Goal: Task Accomplishment & Management: Complete application form

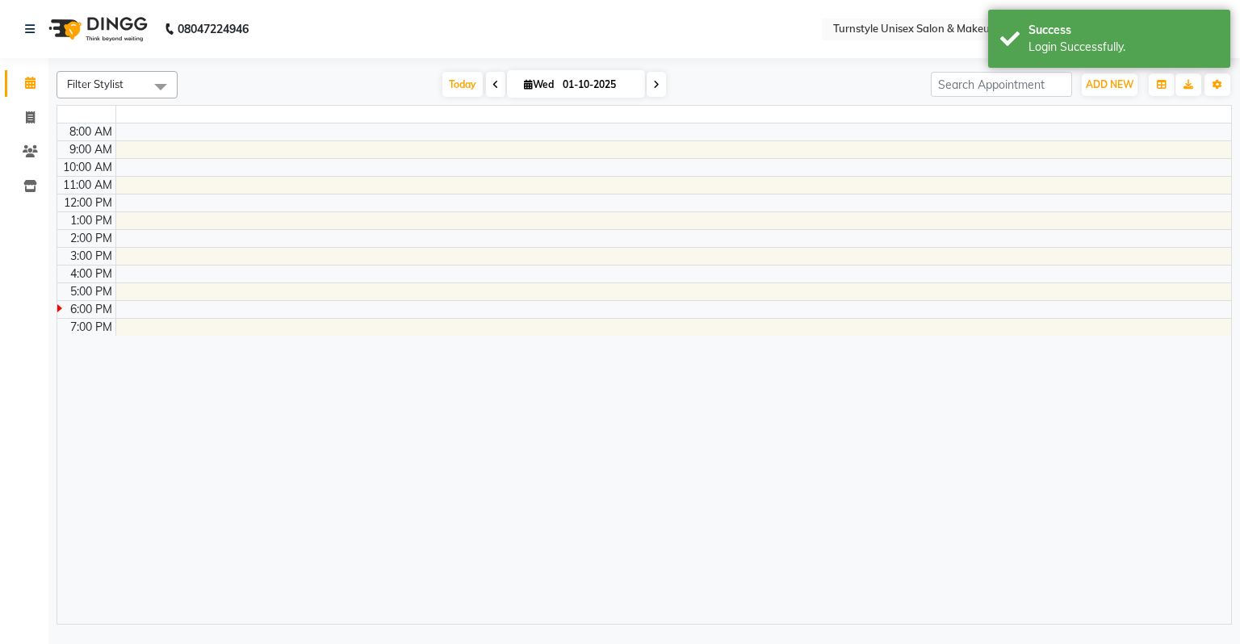
select select "en"
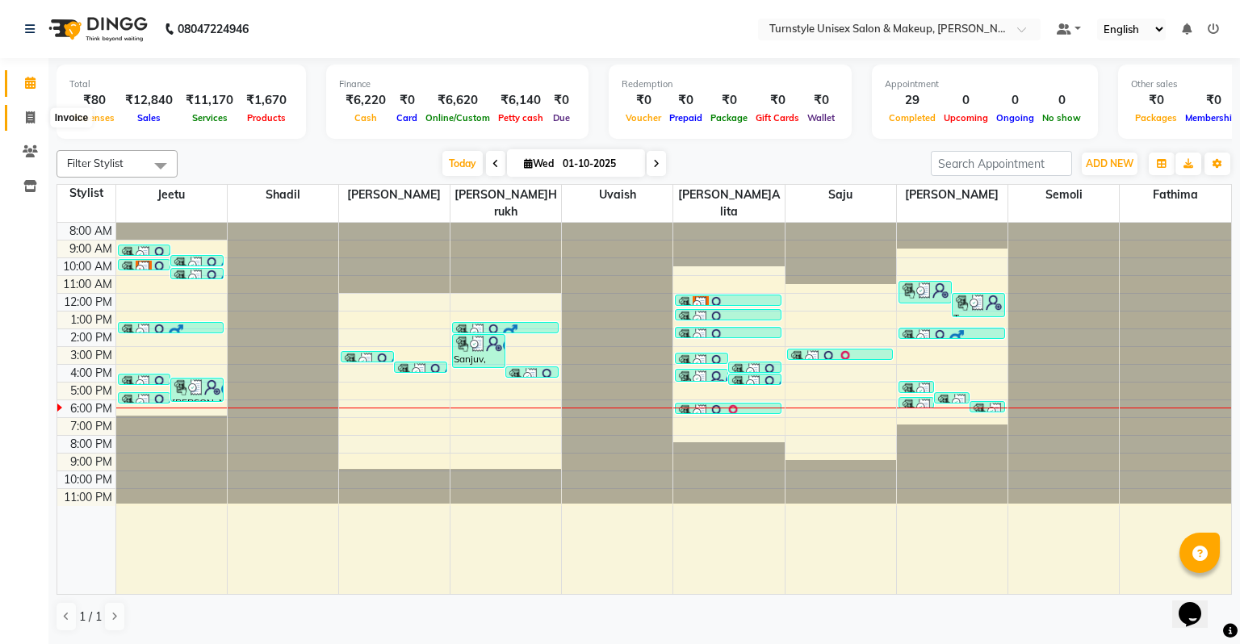
click at [23, 111] on span at bounding box center [30, 118] width 28 height 19
select select "service"
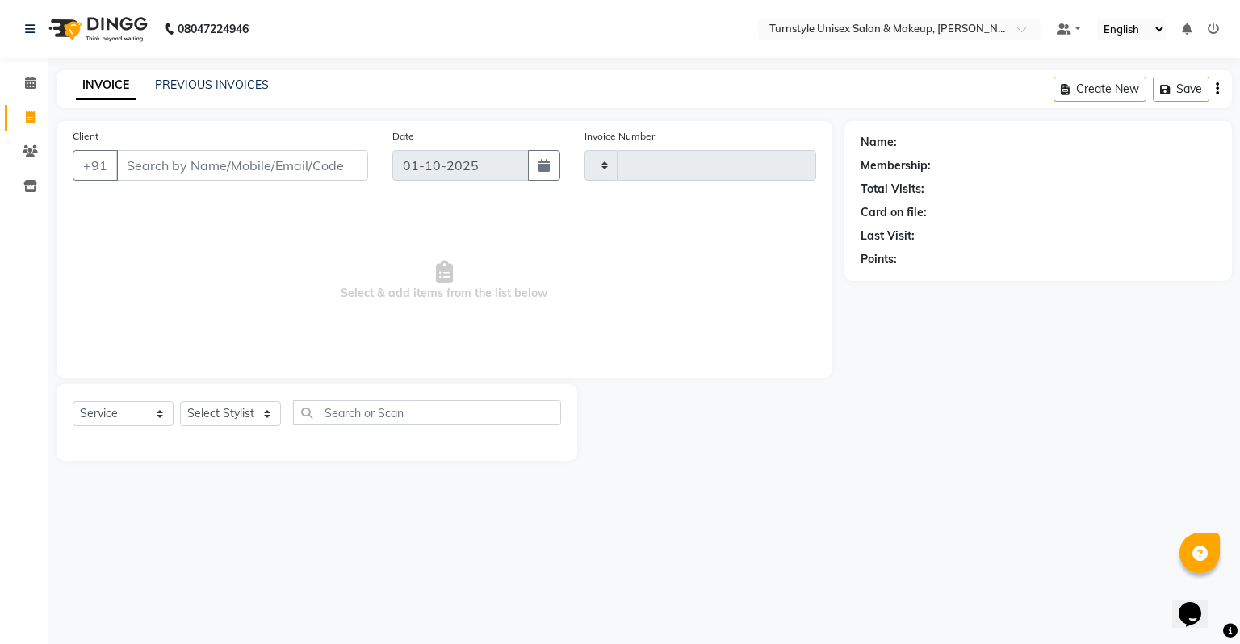
type input "0027"
select select "9091"
click at [31, 26] on icon at bounding box center [30, 28] width 10 height 11
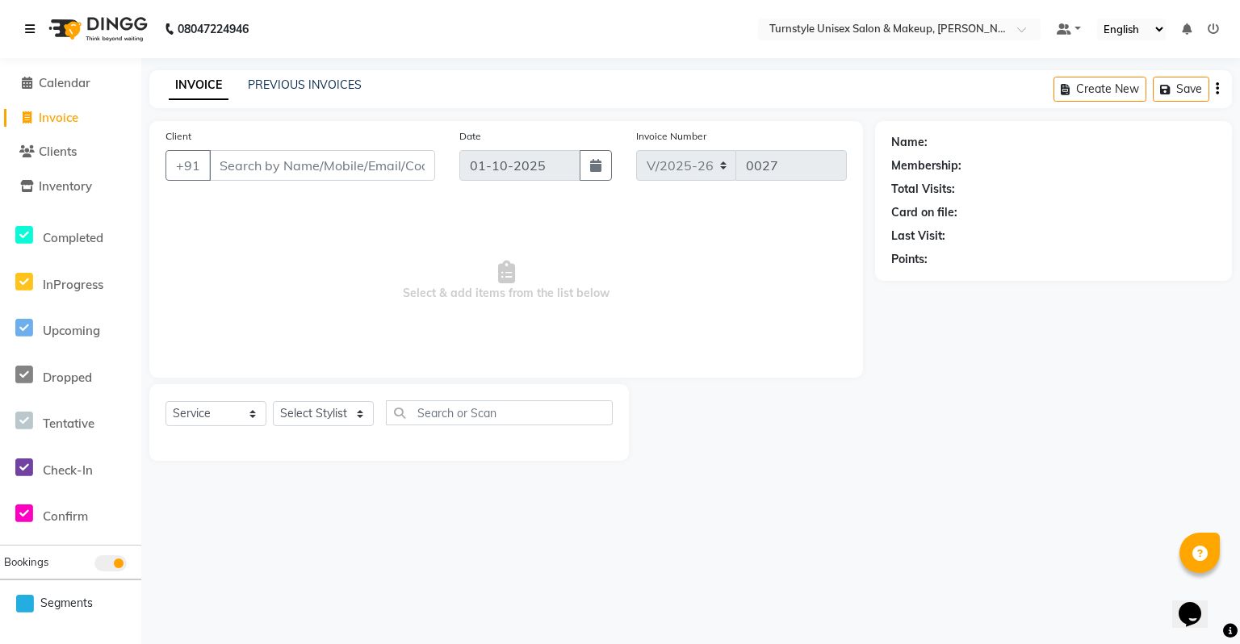
click at [29, 24] on icon at bounding box center [30, 28] width 10 height 11
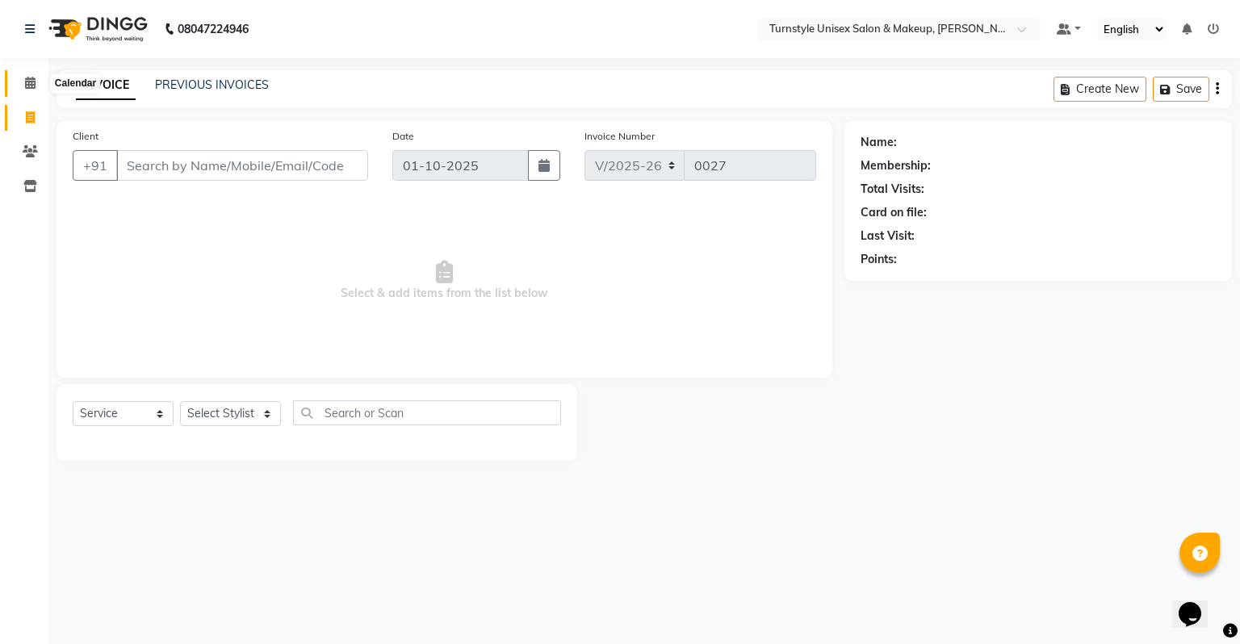
click at [30, 90] on span at bounding box center [30, 83] width 28 height 19
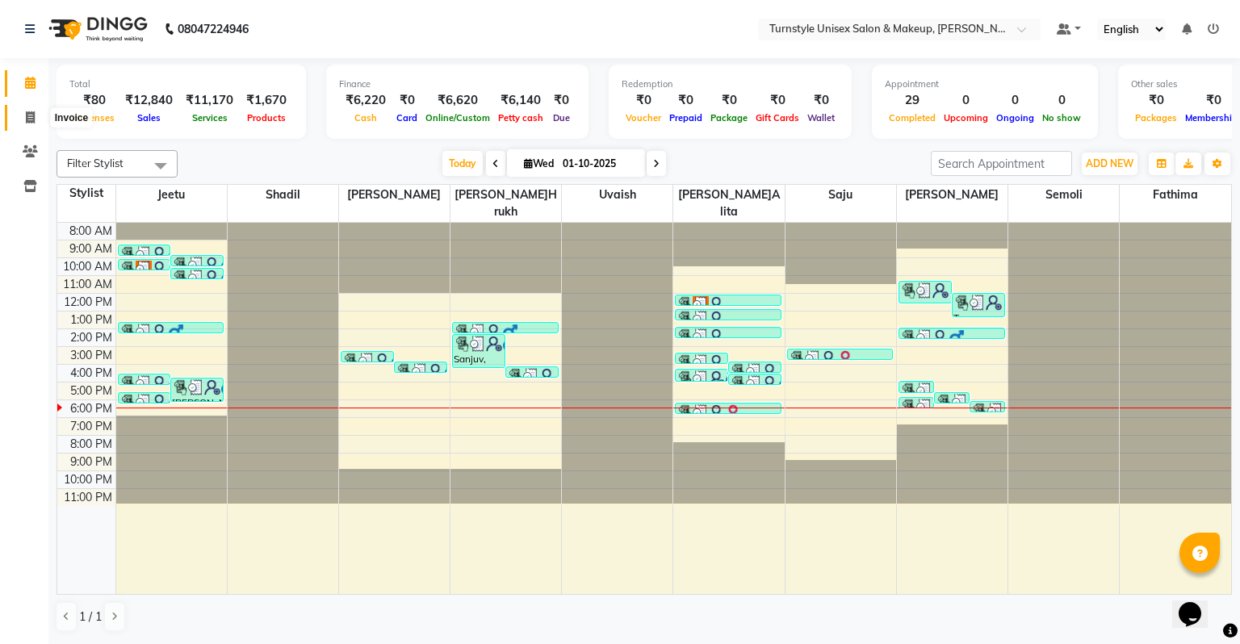
click at [32, 115] on icon at bounding box center [30, 117] width 9 height 12
select select "service"
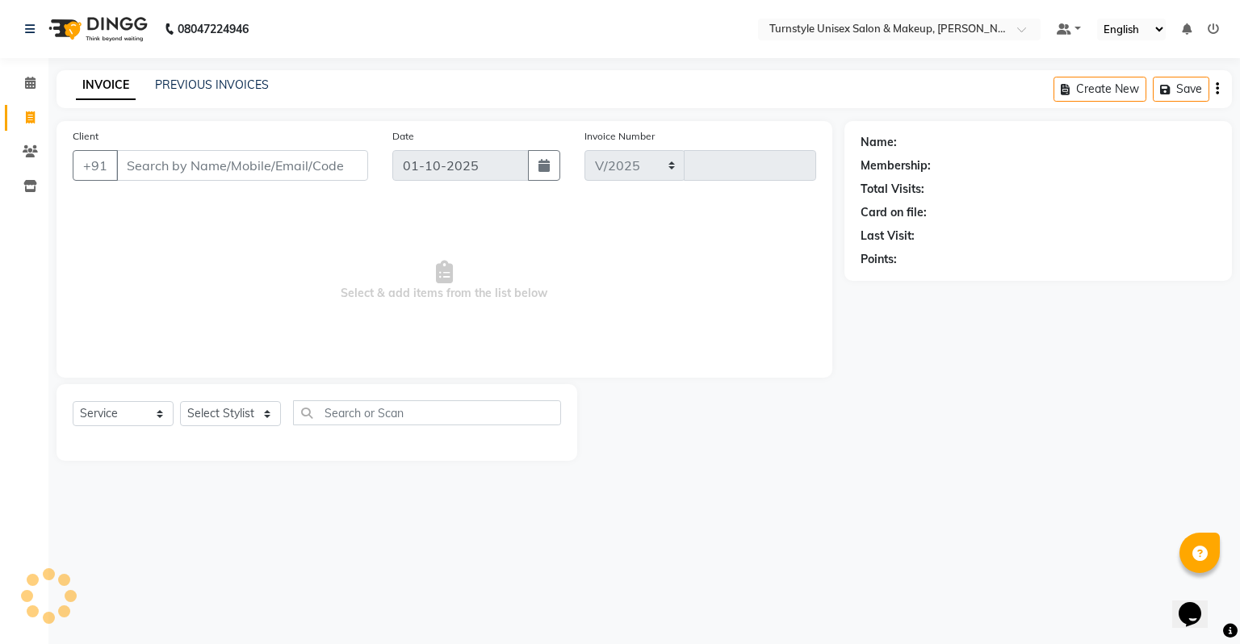
select select "9091"
type input "0027"
click at [184, 157] on input "Client" at bounding box center [242, 165] width 252 height 31
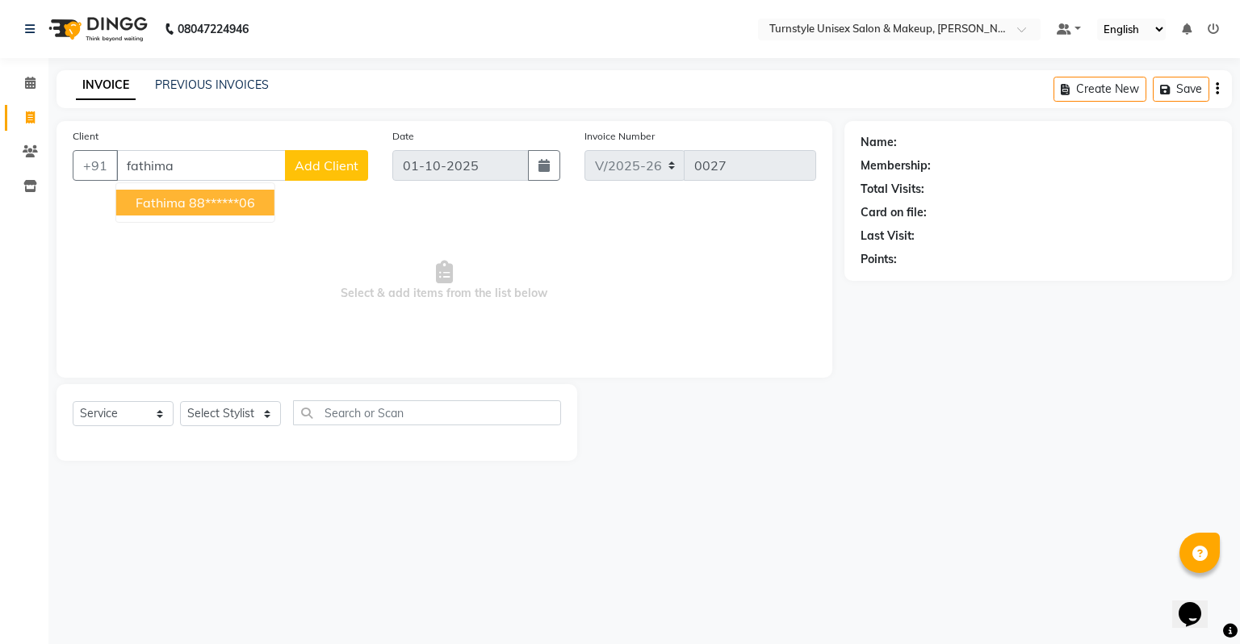
click at [207, 205] on ngb-highlight "88******06" at bounding box center [222, 203] width 66 height 16
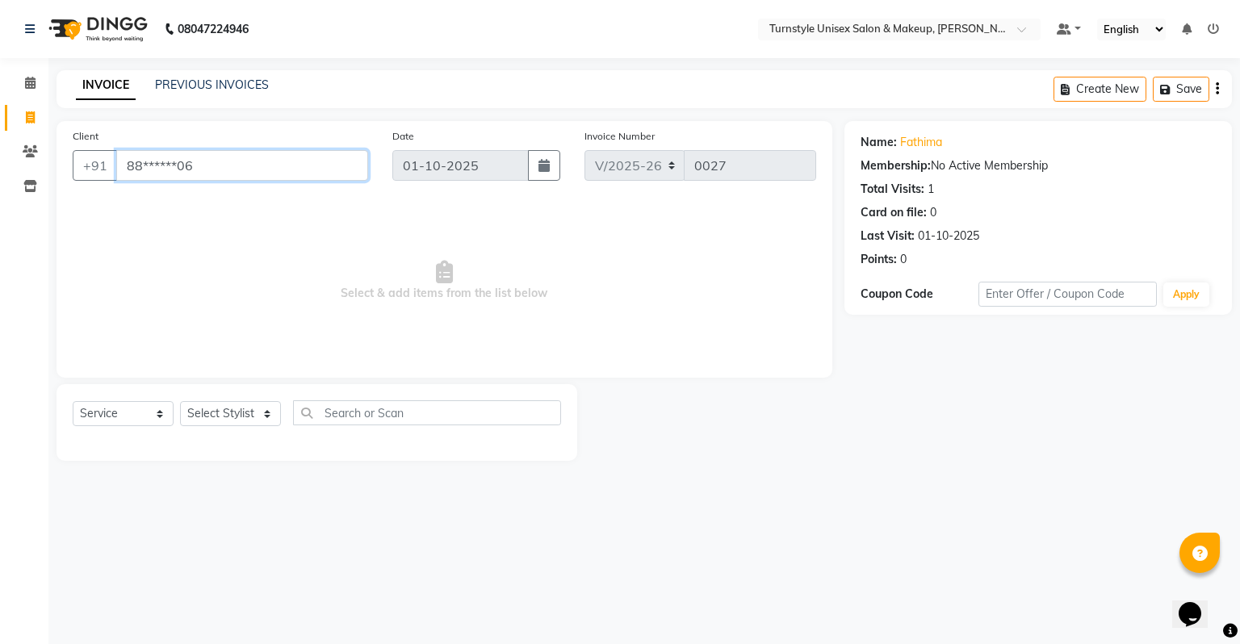
click at [238, 174] on input "88******06" at bounding box center [242, 165] width 252 height 31
type input "8"
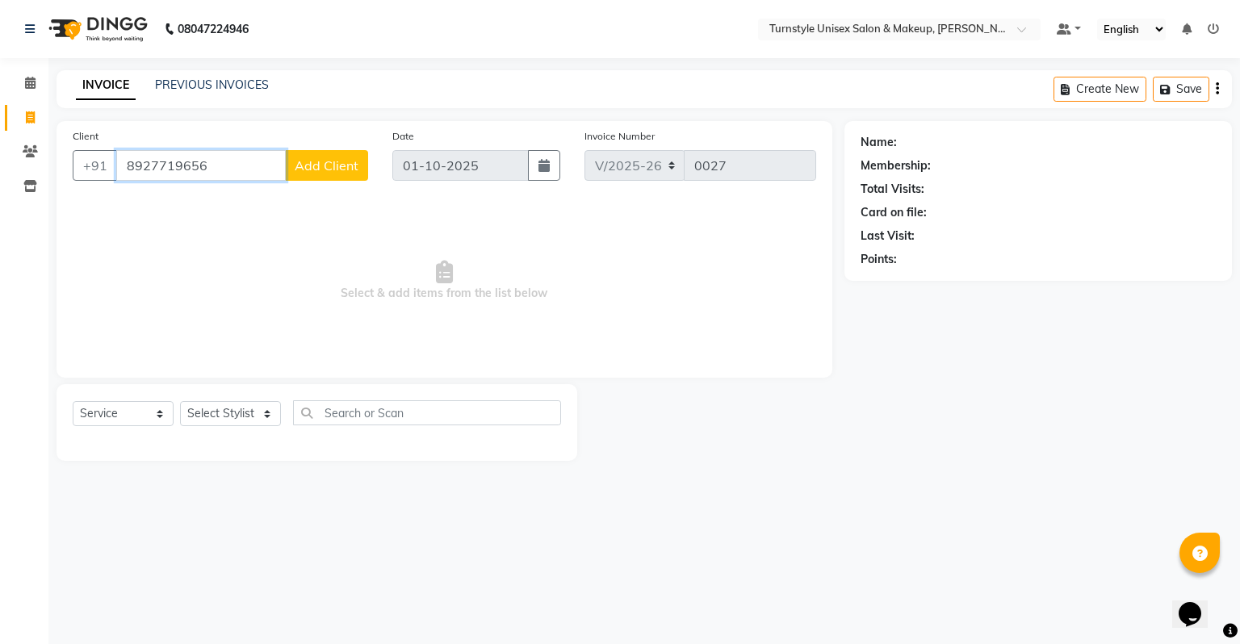
type input "8927719656"
click at [315, 163] on span "Add Client" at bounding box center [327, 165] width 64 height 16
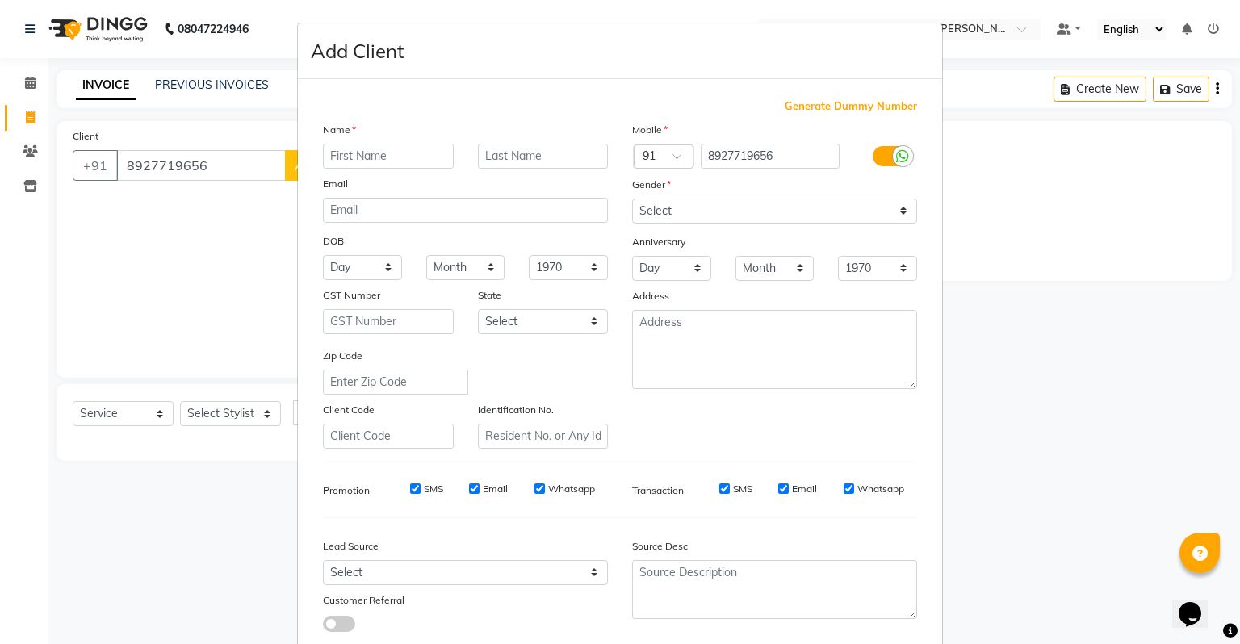
click at [352, 153] on input "text" at bounding box center [388, 156] width 131 height 25
type input "Semoli"
click at [664, 213] on select "Select [DEMOGRAPHIC_DATA] [DEMOGRAPHIC_DATA] Other Prefer Not To Say" at bounding box center [774, 211] width 285 height 25
select select "[DEMOGRAPHIC_DATA]"
click at [632, 199] on select "Select [DEMOGRAPHIC_DATA] [DEMOGRAPHIC_DATA] Other Prefer Not To Say" at bounding box center [774, 211] width 285 height 25
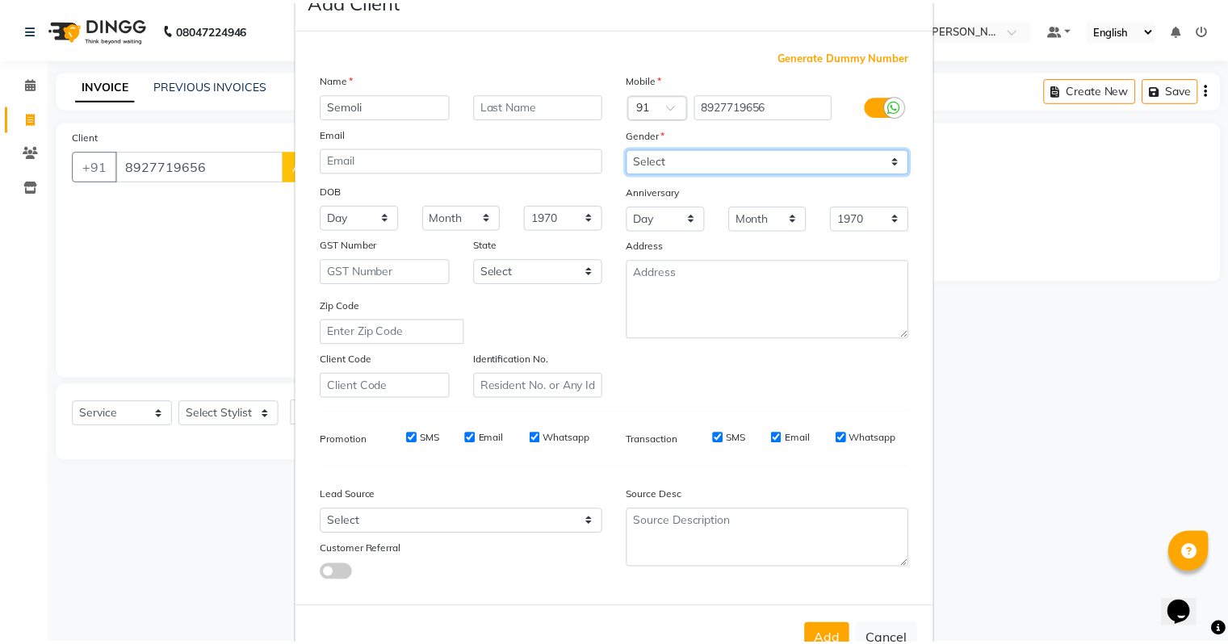
scroll to position [108, 0]
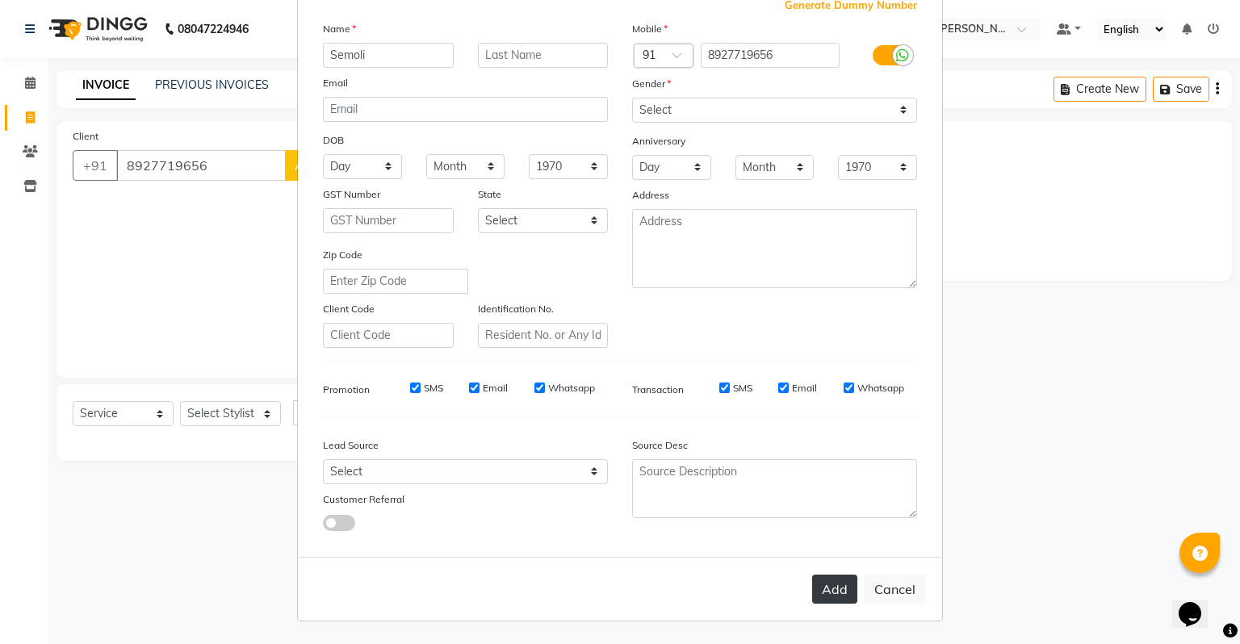
click at [832, 585] on button "Add" at bounding box center [834, 589] width 45 height 29
type input "89******56"
select select
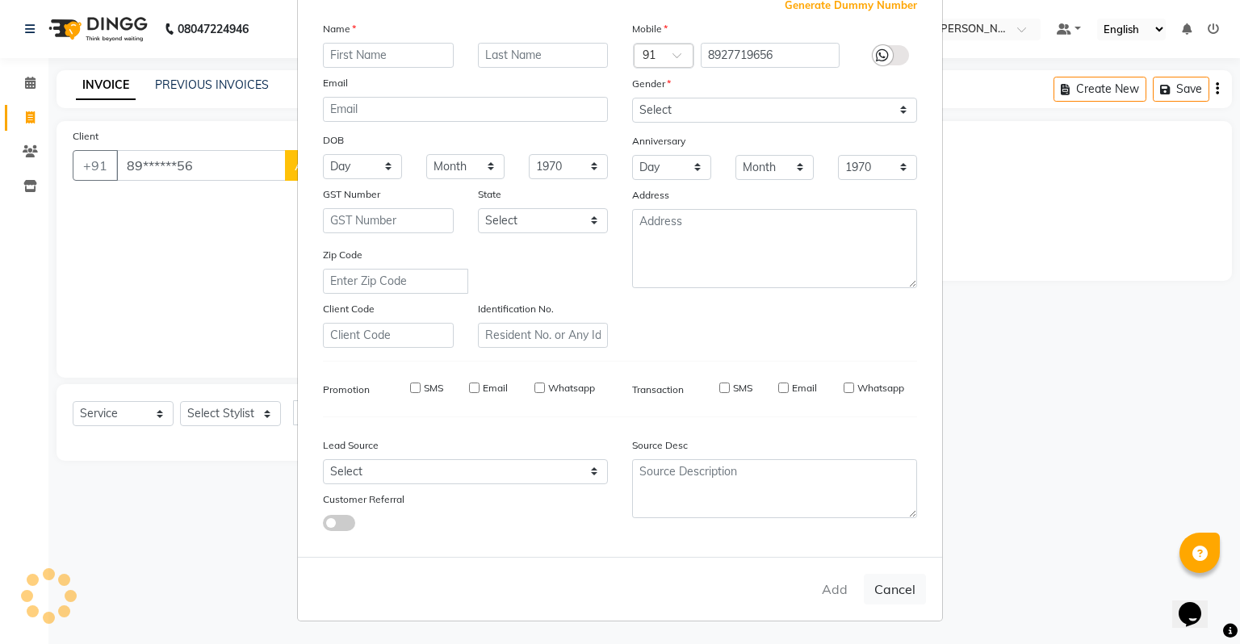
select select
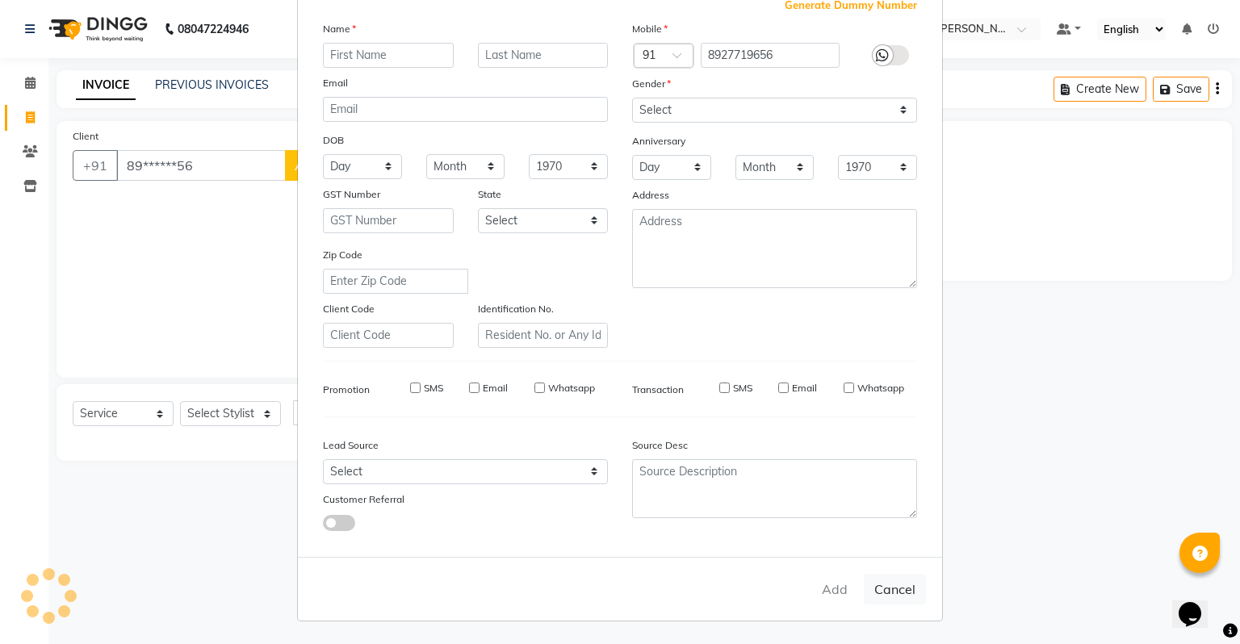
checkbox input "false"
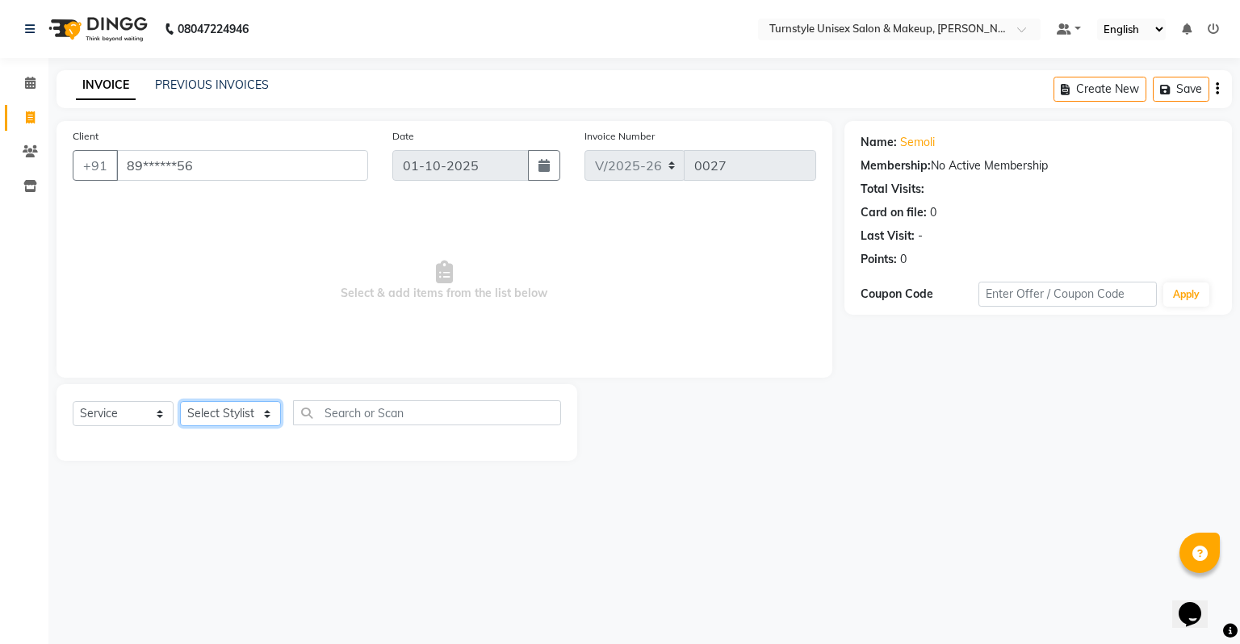
click at [216, 417] on select "Select Sty[PERSON_NAME][PERSON_NAME] [PERSON_NAME] [PERSON_NAME]hr[PERSON_NAME]…" at bounding box center [230, 413] width 101 height 25
click at [220, 412] on select "Select Sty[PERSON_NAME][PERSON_NAME] [PERSON_NAME] [PERSON_NAME]hr[PERSON_NAME]…" at bounding box center [230, 413] width 101 height 25
select select "93350"
click at [180, 402] on select "Select Sty[PERSON_NAME][PERSON_NAME] [PERSON_NAME] [PERSON_NAME]hr[PERSON_NAME]…" at bounding box center [230, 413] width 101 height 25
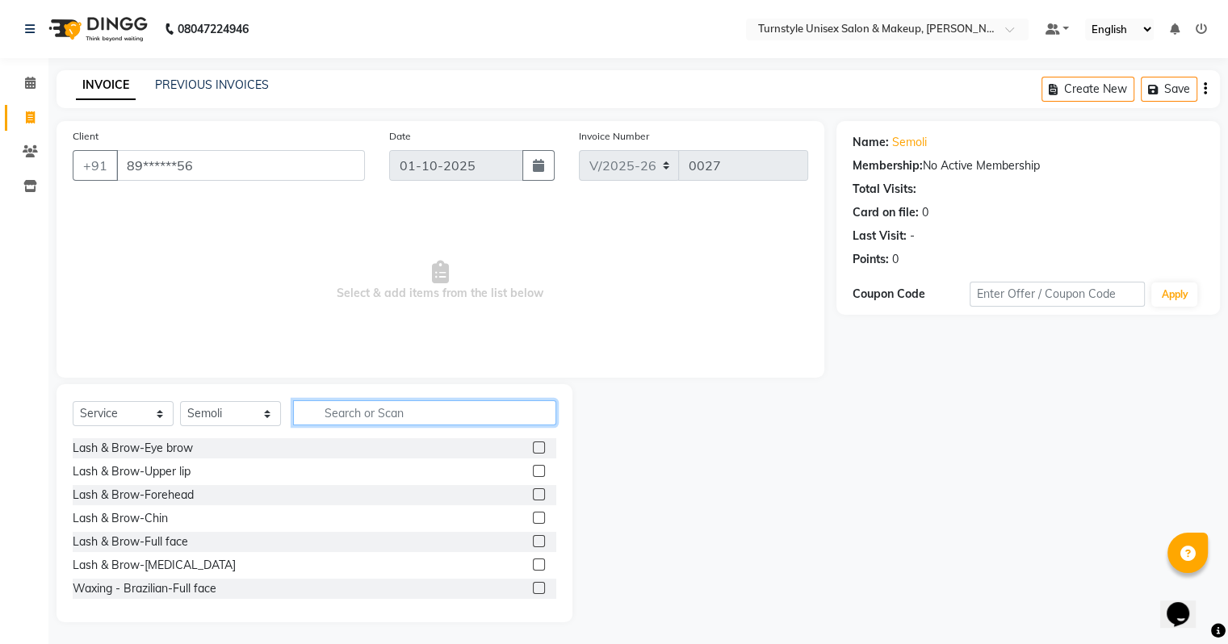
click at [367, 423] on input "text" at bounding box center [424, 412] width 263 height 25
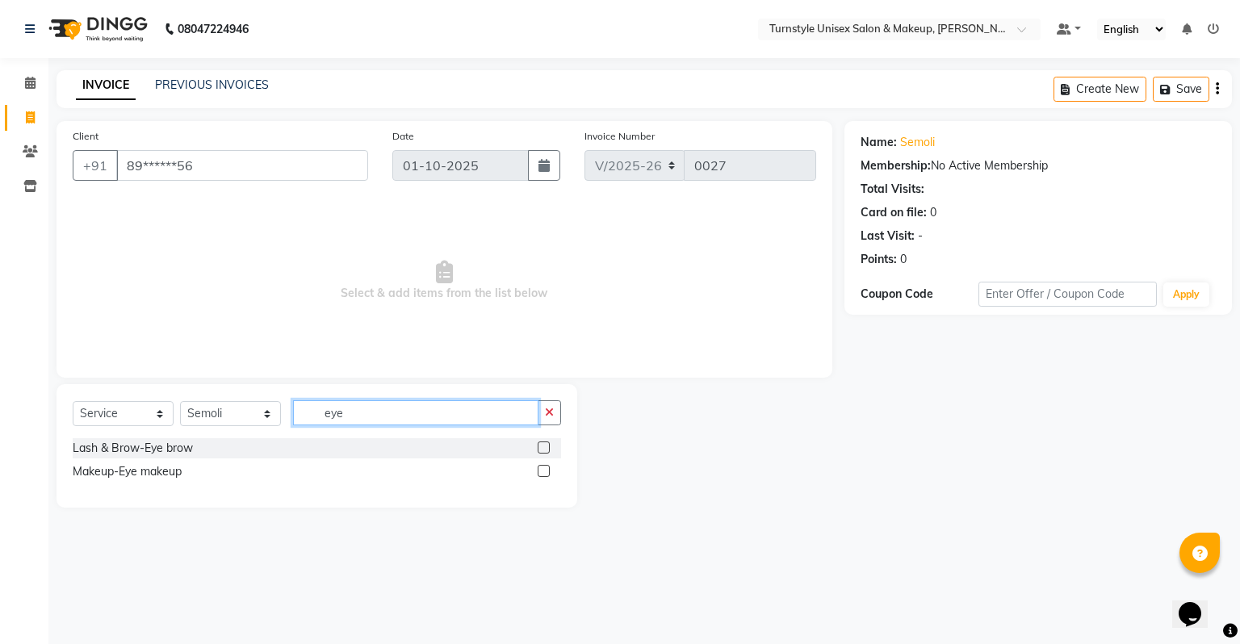
type input "eye"
click at [547, 444] on label at bounding box center [544, 448] width 12 height 12
click at [547, 444] on input "checkbox" at bounding box center [543, 448] width 10 height 10
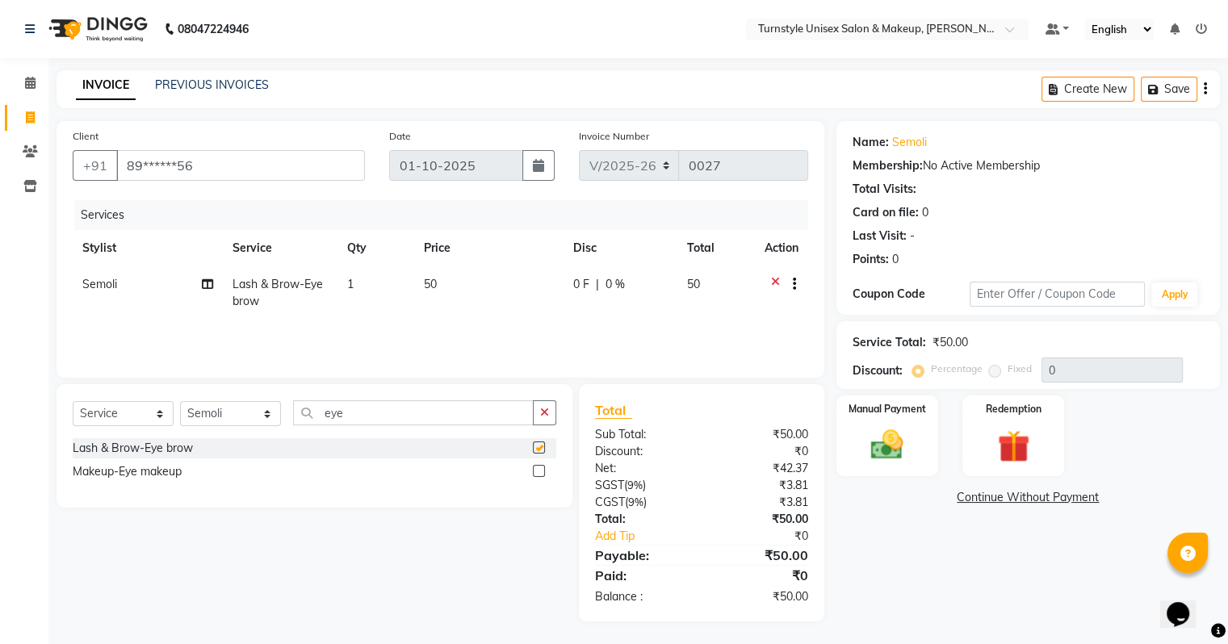
checkbox input "false"
click at [911, 428] on img at bounding box center [887, 445] width 54 height 39
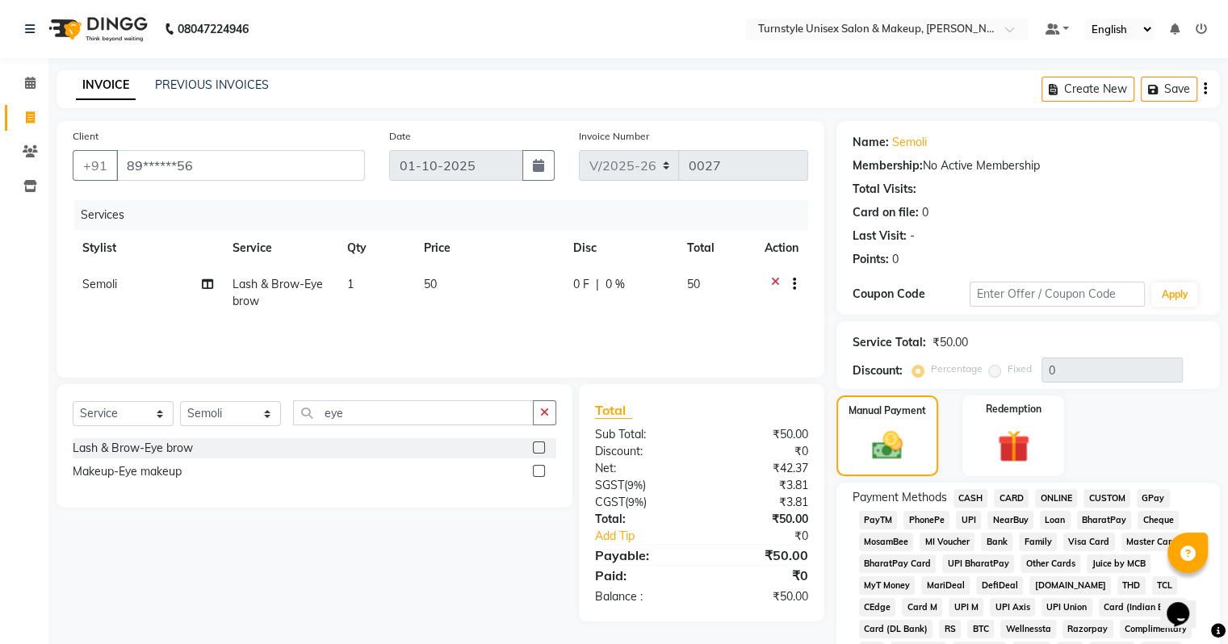
click at [975, 522] on span "UPI" at bounding box center [968, 520] width 25 height 19
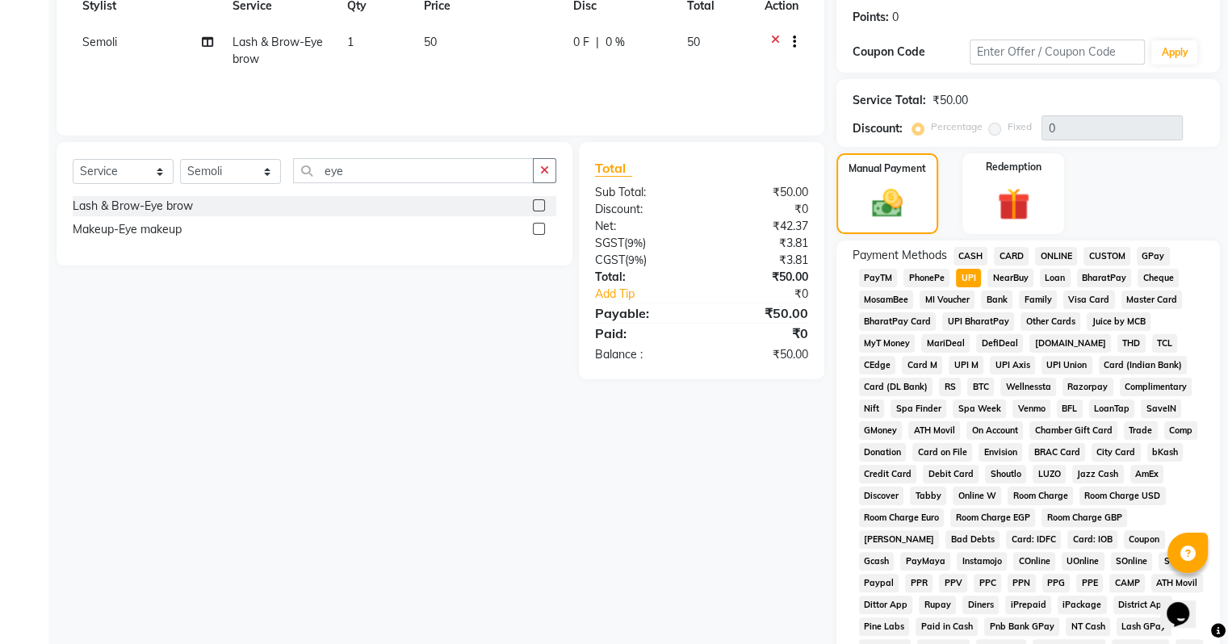
scroll to position [442, 0]
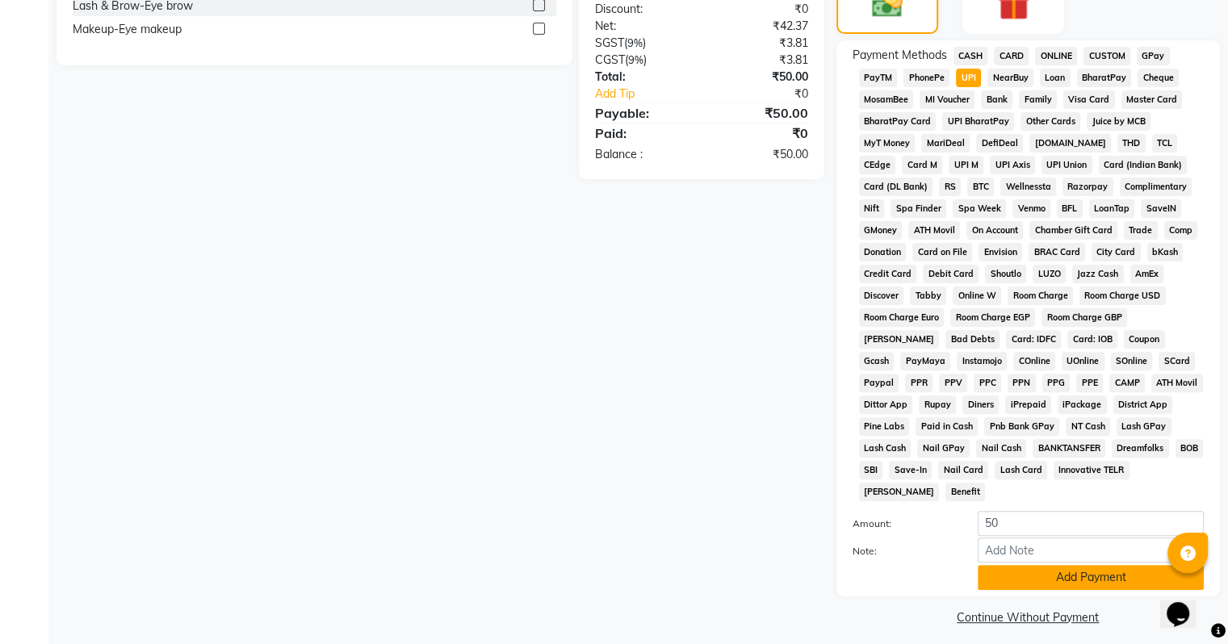
click at [1068, 573] on button "Add Payment" at bounding box center [1091, 577] width 226 height 25
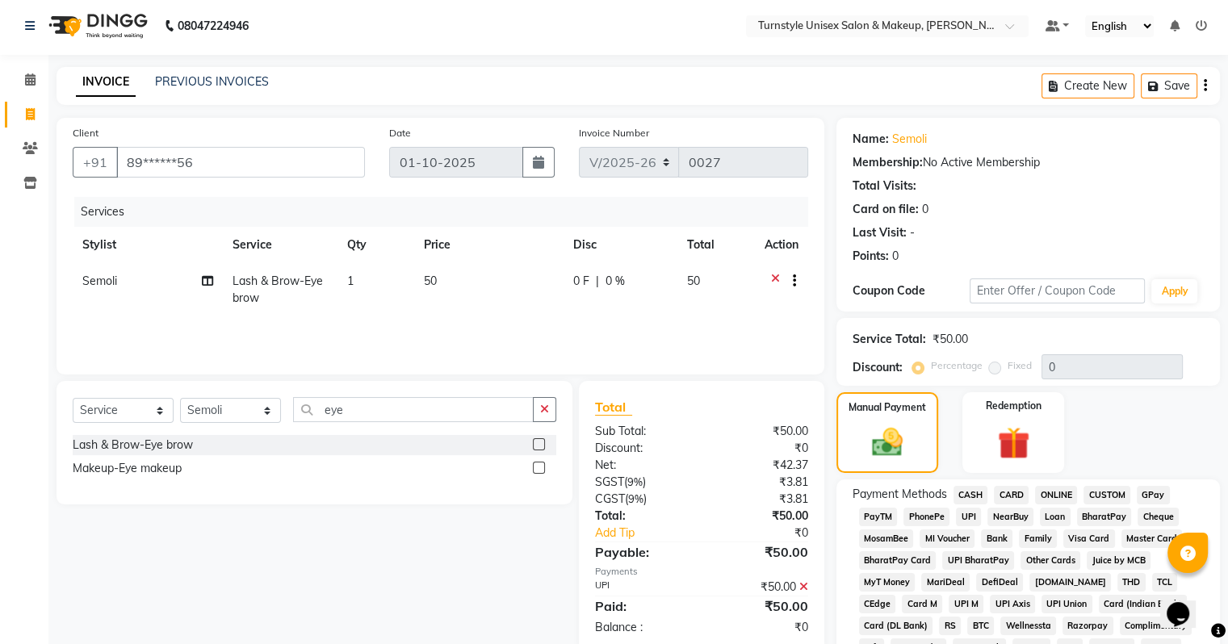
scroll to position [0, 0]
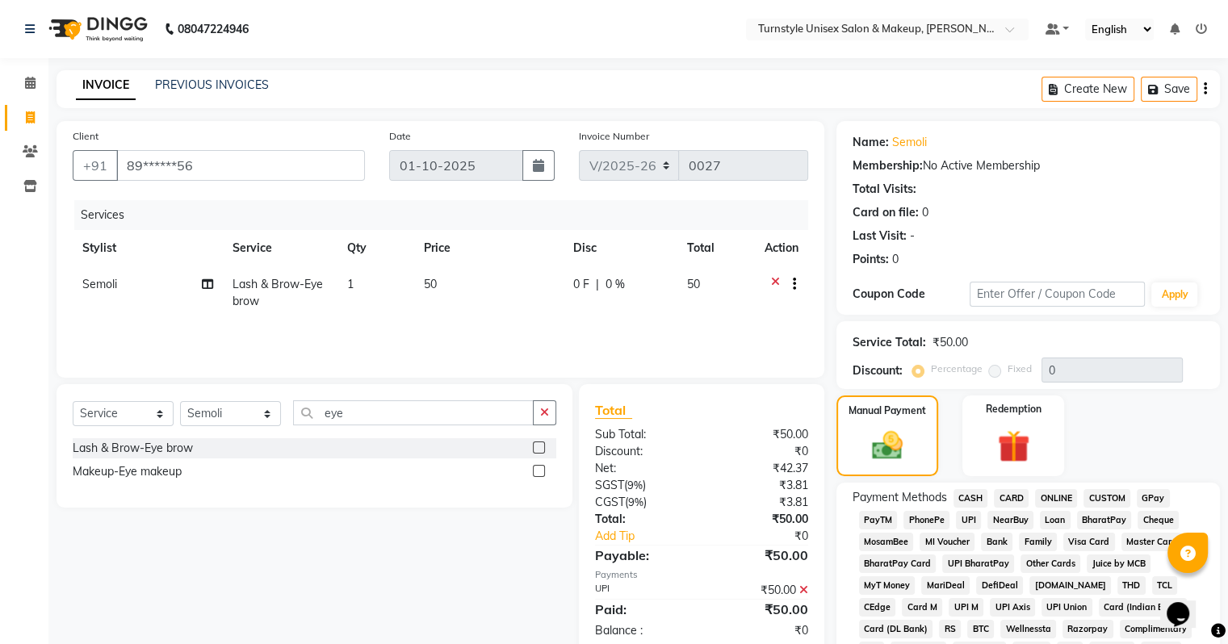
click at [794, 287] on button "button" at bounding box center [791, 284] width 10 height 17
click at [767, 235] on label "Up Sale" at bounding box center [791, 232] width 48 height 16
click at [767, 235] on input "Up Sale" at bounding box center [772, 229] width 10 height 10
radio input "true"
click at [762, 255] on div "Cross Sale" at bounding box center [790, 253] width 85 height 19
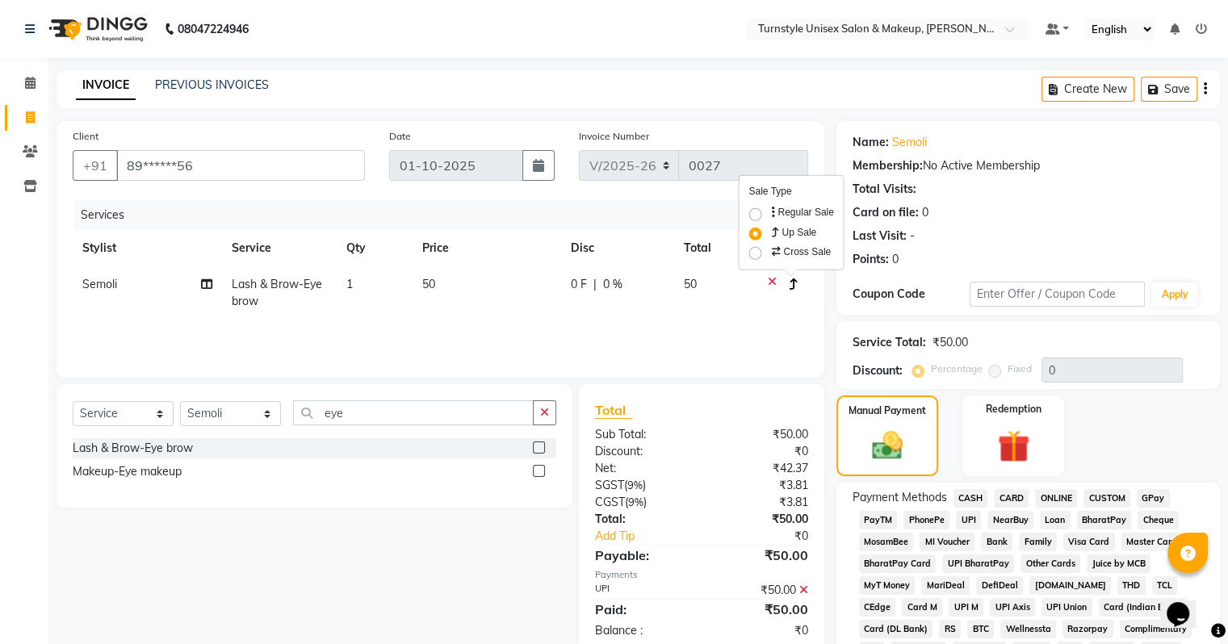
click at [768, 255] on label "Cross Sale" at bounding box center [799, 252] width 63 height 16
click at [768, 254] on input "Cross Sale" at bounding box center [773, 249] width 10 height 10
radio input "true"
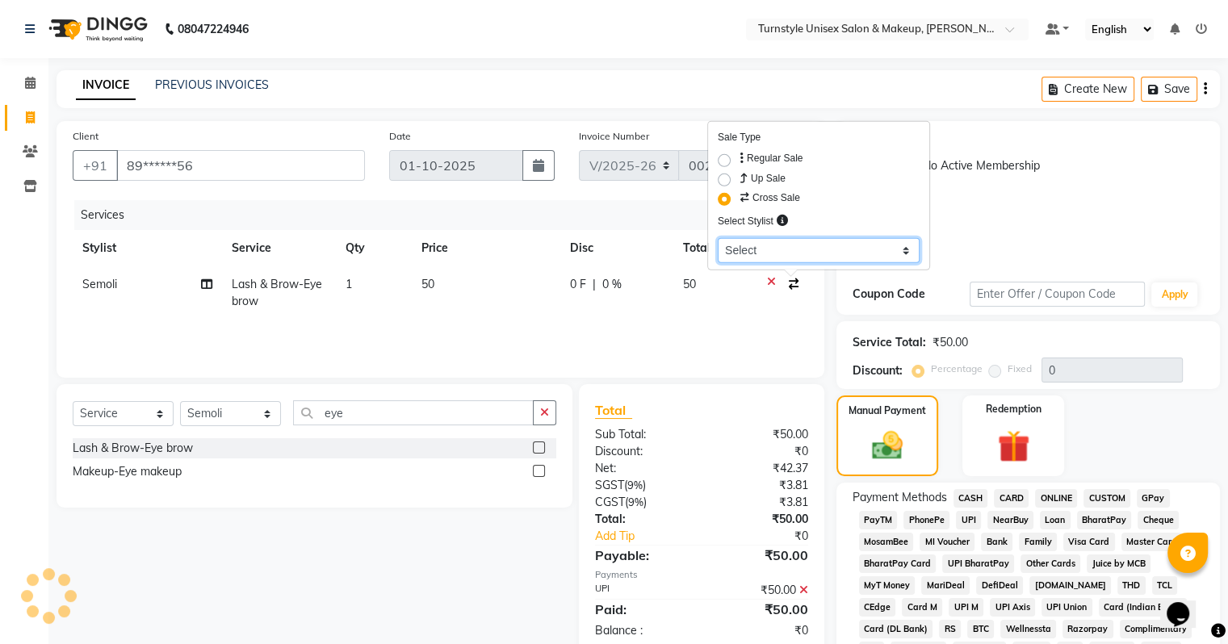
click at [776, 249] on select "[PERSON_NAME]a[PERSON_NAME] Lalit[PERSON_NAME] S[PERSON_NAME] Uvaish" at bounding box center [819, 250] width 202 height 25
select select "93347"
click at [718, 238] on select "[PERSON_NAME]a[PERSON_NAME] Lalit[PERSON_NAME] S[PERSON_NAME] Uvaish" at bounding box center [819, 250] width 202 height 25
click at [774, 254] on select "[PERSON_NAME]a[PERSON_NAME] Lalit[PERSON_NAME] S[PERSON_NAME] Uvaish" at bounding box center [819, 250] width 202 height 25
click at [451, 536] on div "Select Service Product Membership Package Voucher Prepaid Gift Card Select Sty[…" at bounding box center [308, 519] width 528 height 271
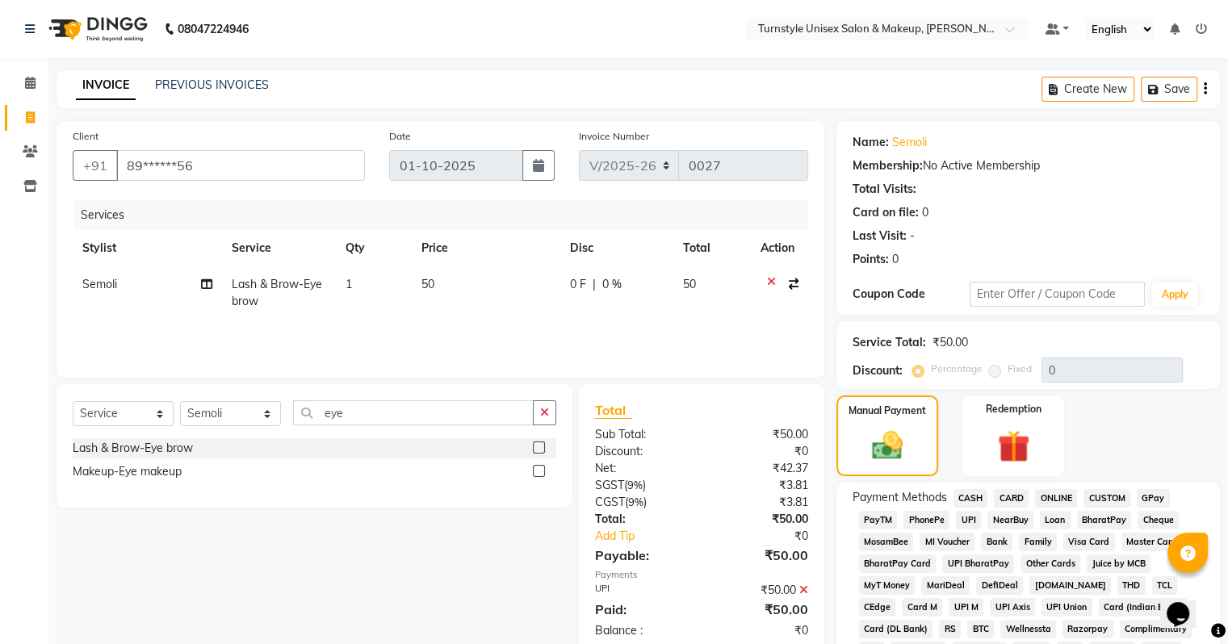
click at [1199, 22] on link at bounding box center [1201, 29] width 11 height 15
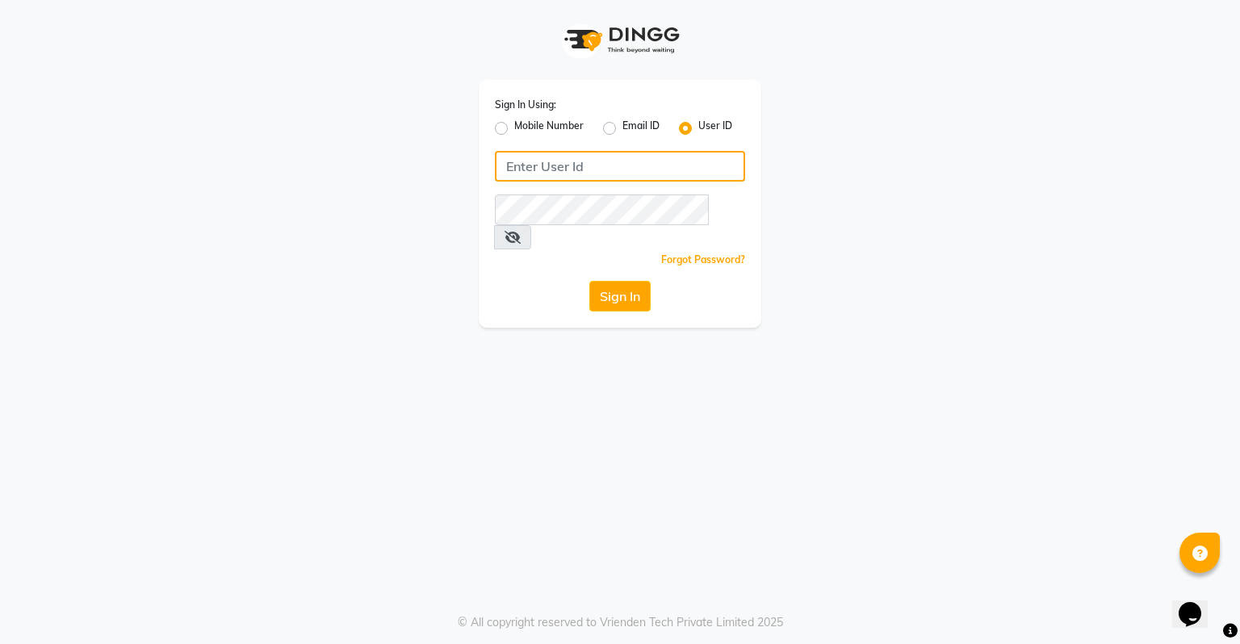
click at [631, 164] on input "Username" at bounding box center [620, 166] width 250 height 31
type input "y"
type input "turnstyle"
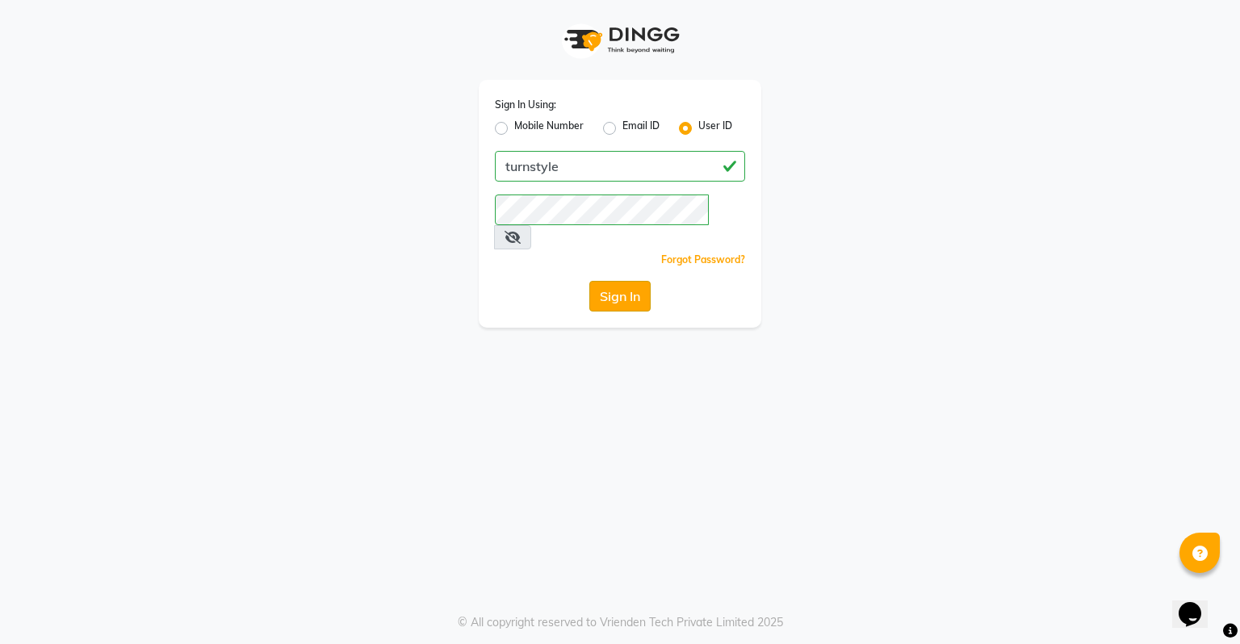
click at [610, 281] on button "Sign In" at bounding box center [619, 296] width 61 height 31
